Goal: Task Accomplishment & Management: Use online tool/utility

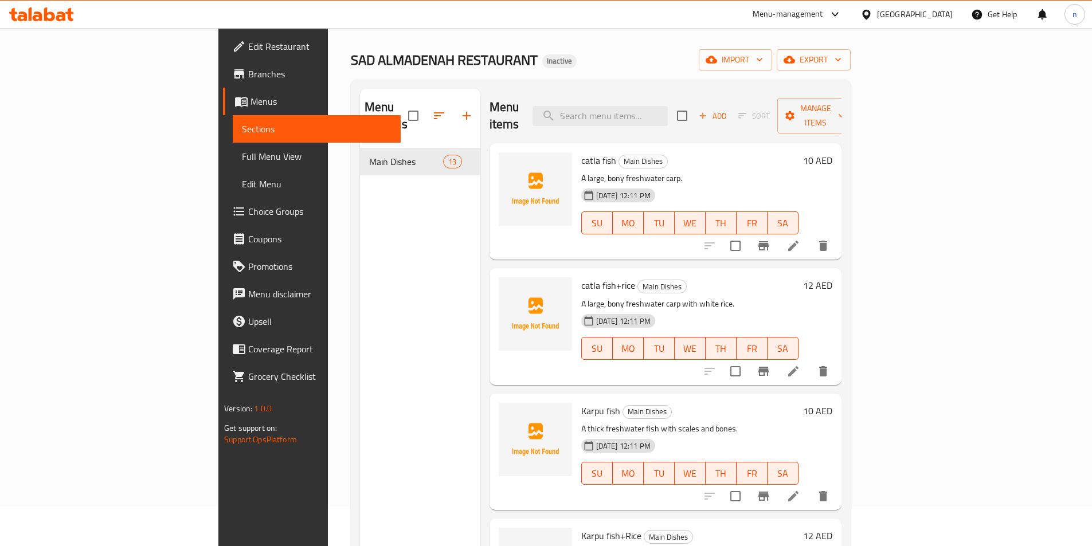
scroll to position [57, 0]
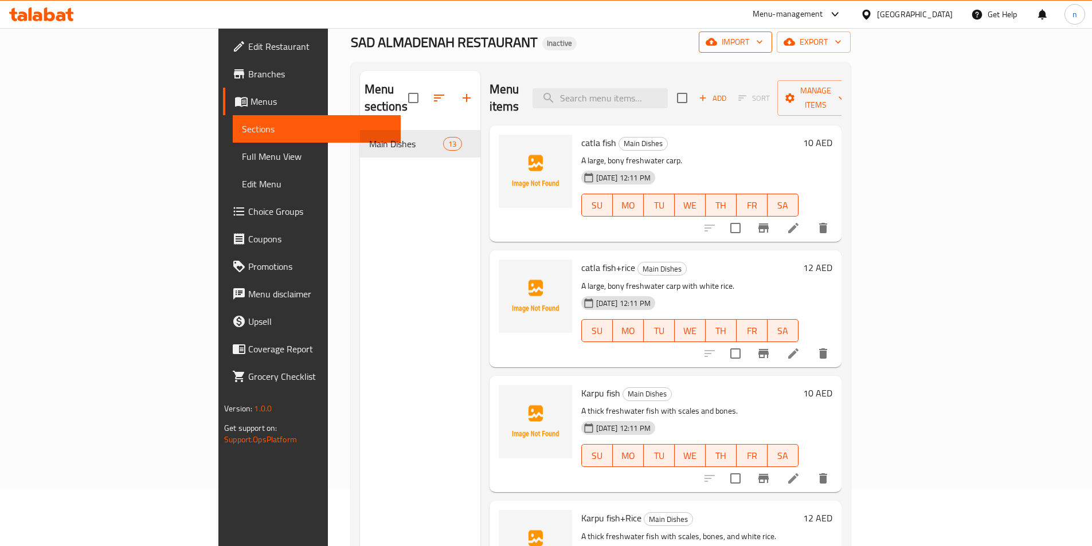
click at [763, 46] on span "import" at bounding box center [735, 42] width 55 height 14
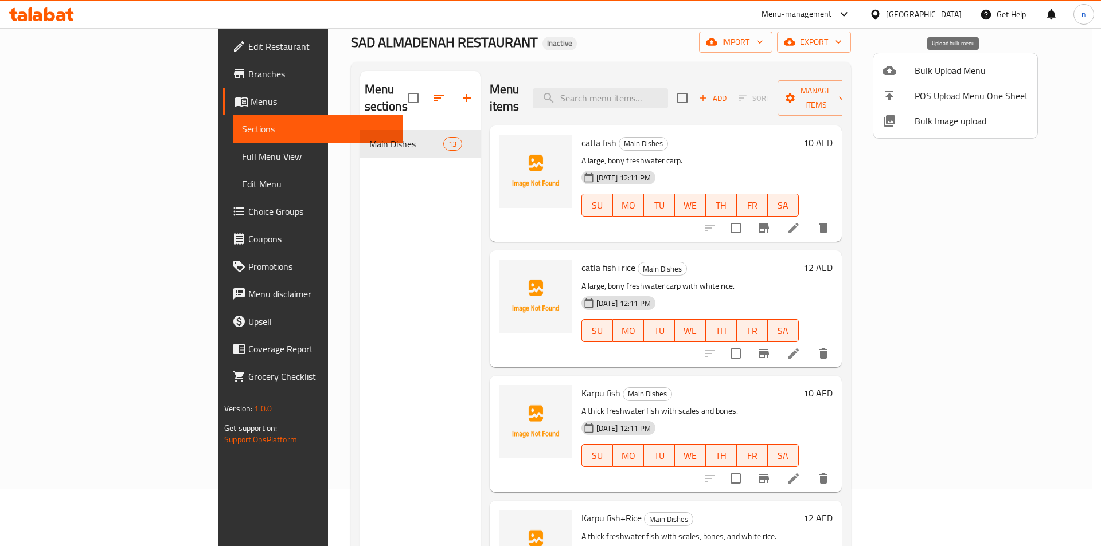
click at [946, 64] on span "Bulk Upload Menu" at bounding box center [972, 71] width 114 height 14
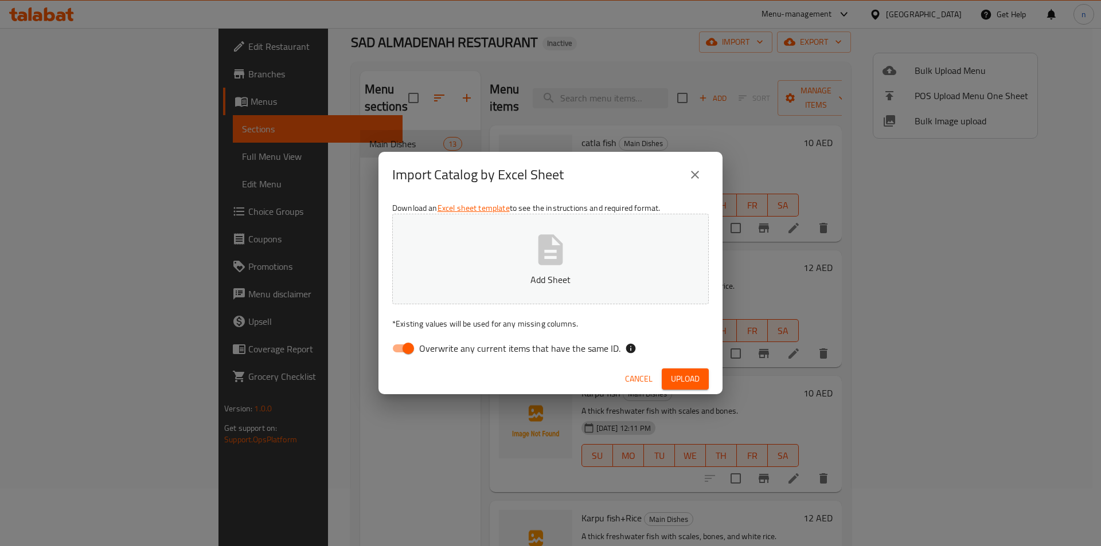
click at [407, 345] on input "Overwrite any current items that have the same ID." at bounding box center [408, 349] width 65 height 22
checkbox input "false"
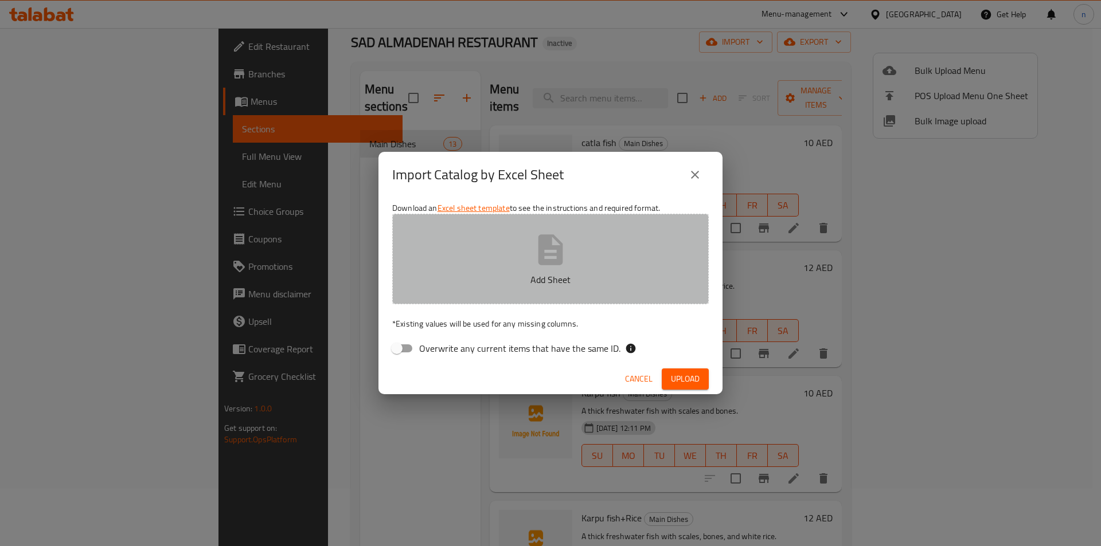
click at [482, 280] on p "Add Sheet" at bounding box center [550, 280] width 281 height 14
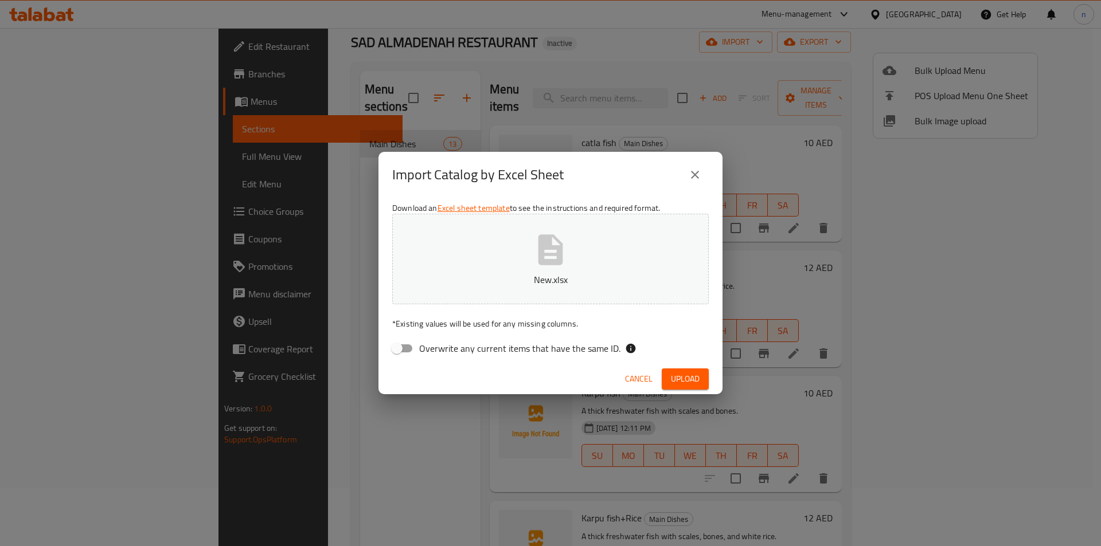
click at [678, 377] on span "Upload" at bounding box center [685, 379] width 29 height 14
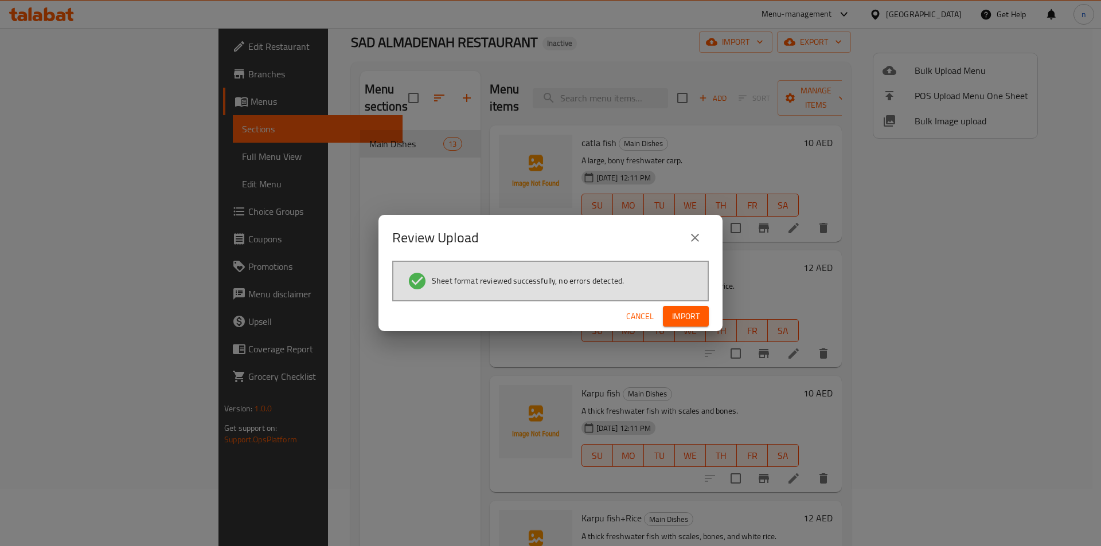
click at [685, 319] on span "Import" at bounding box center [686, 317] width 28 height 14
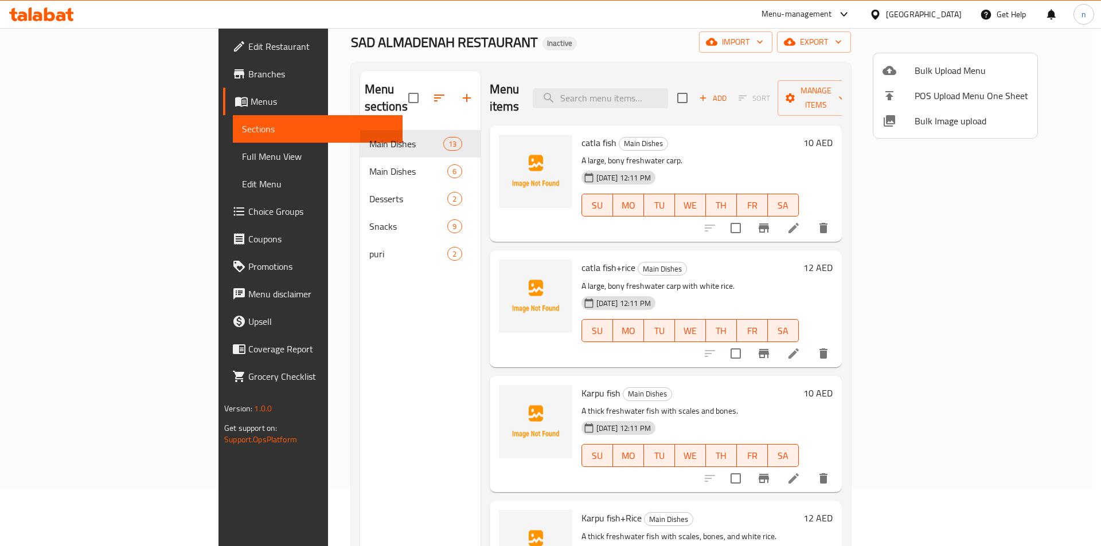
click at [78, 154] on div at bounding box center [550, 273] width 1101 height 546
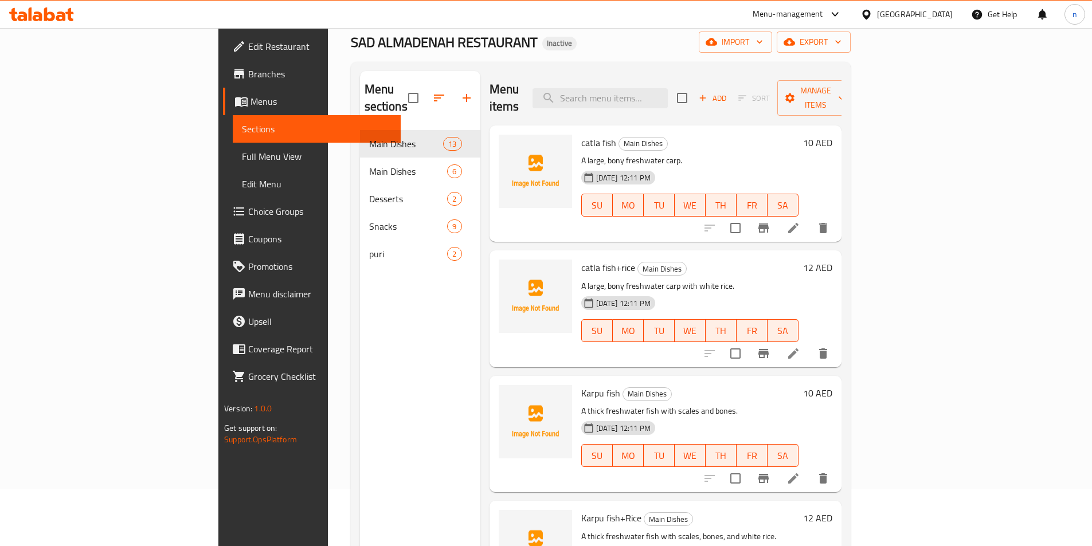
click at [242, 154] on span "Full Menu View" at bounding box center [317, 157] width 150 height 14
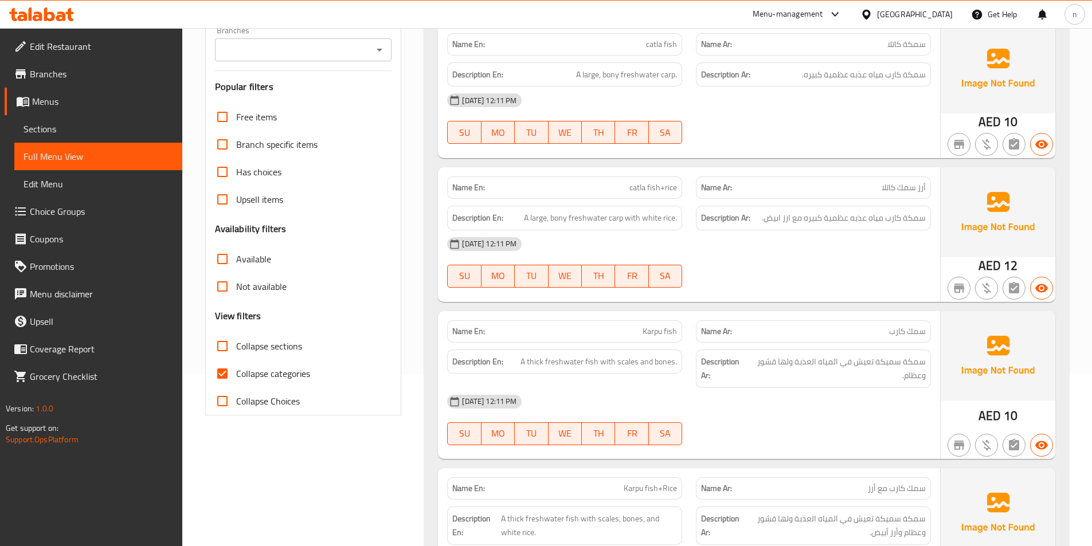
scroll to position [172, 0]
click at [224, 372] on input "Collapse categories" at bounding box center [223, 374] width 28 height 28
checkbox input "false"
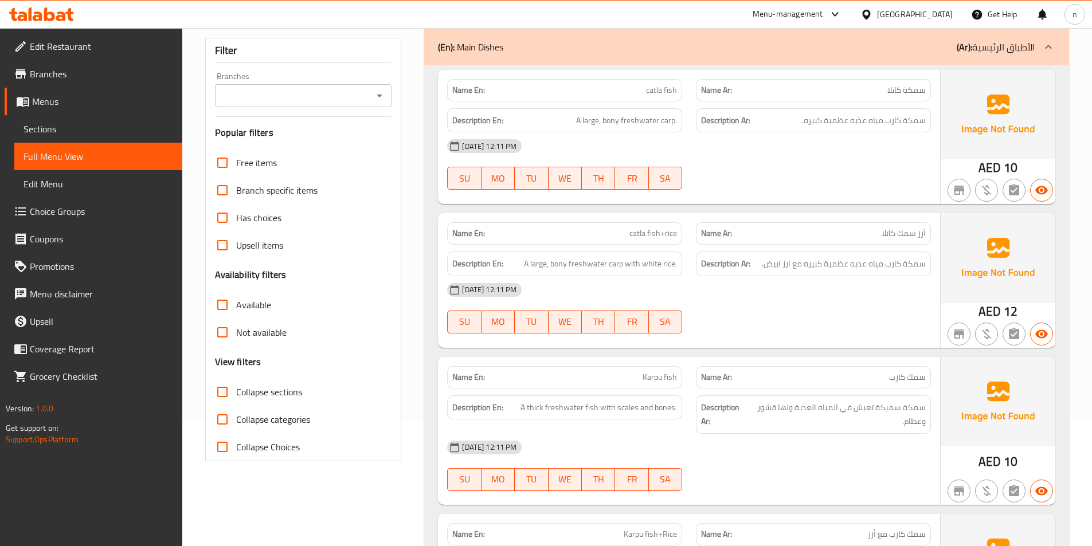
scroll to position [57, 0]
